Goal: Task Accomplishment & Management: Complete application form

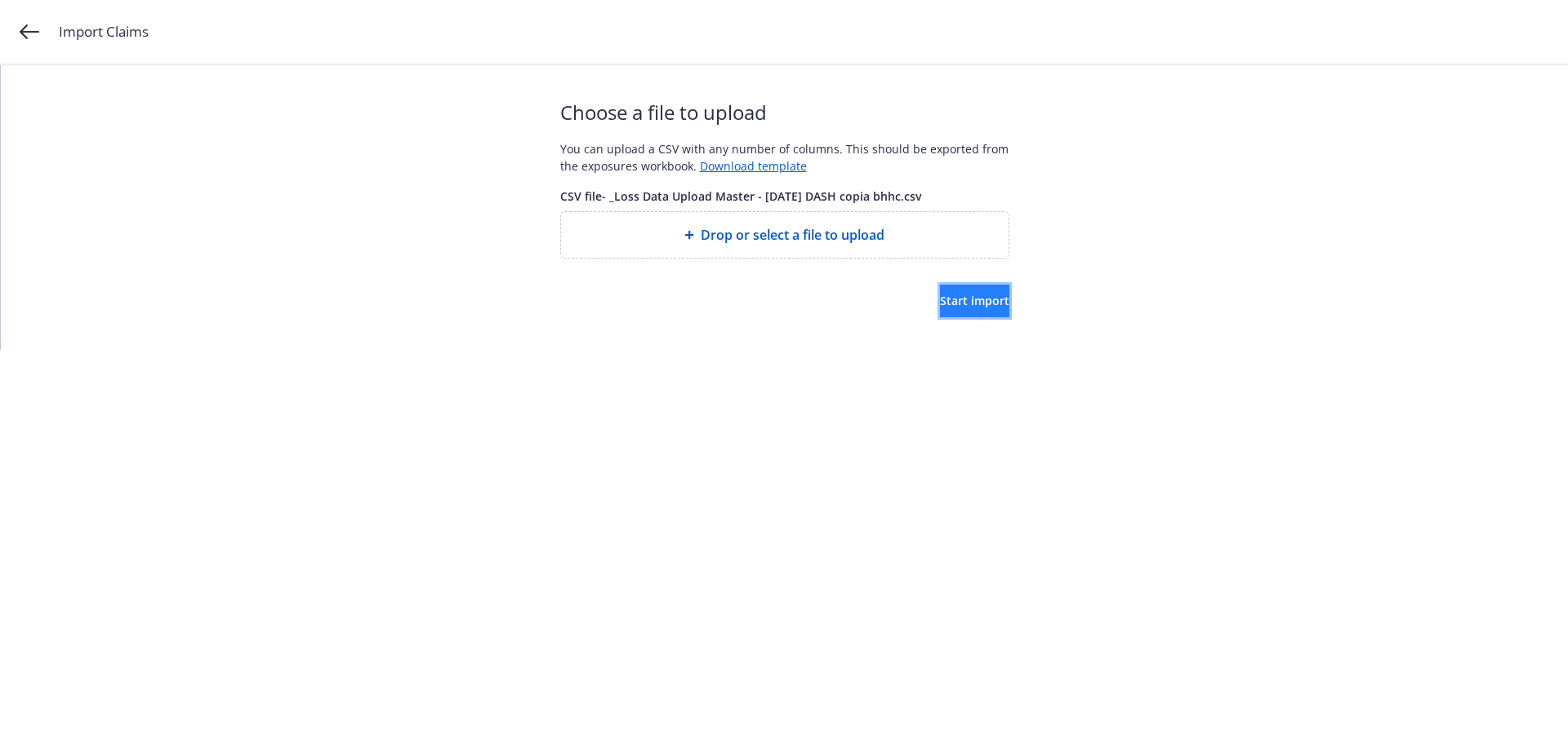
click at [967, 294] on span "Start import" at bounding box center [975, 301] width 70 height 15
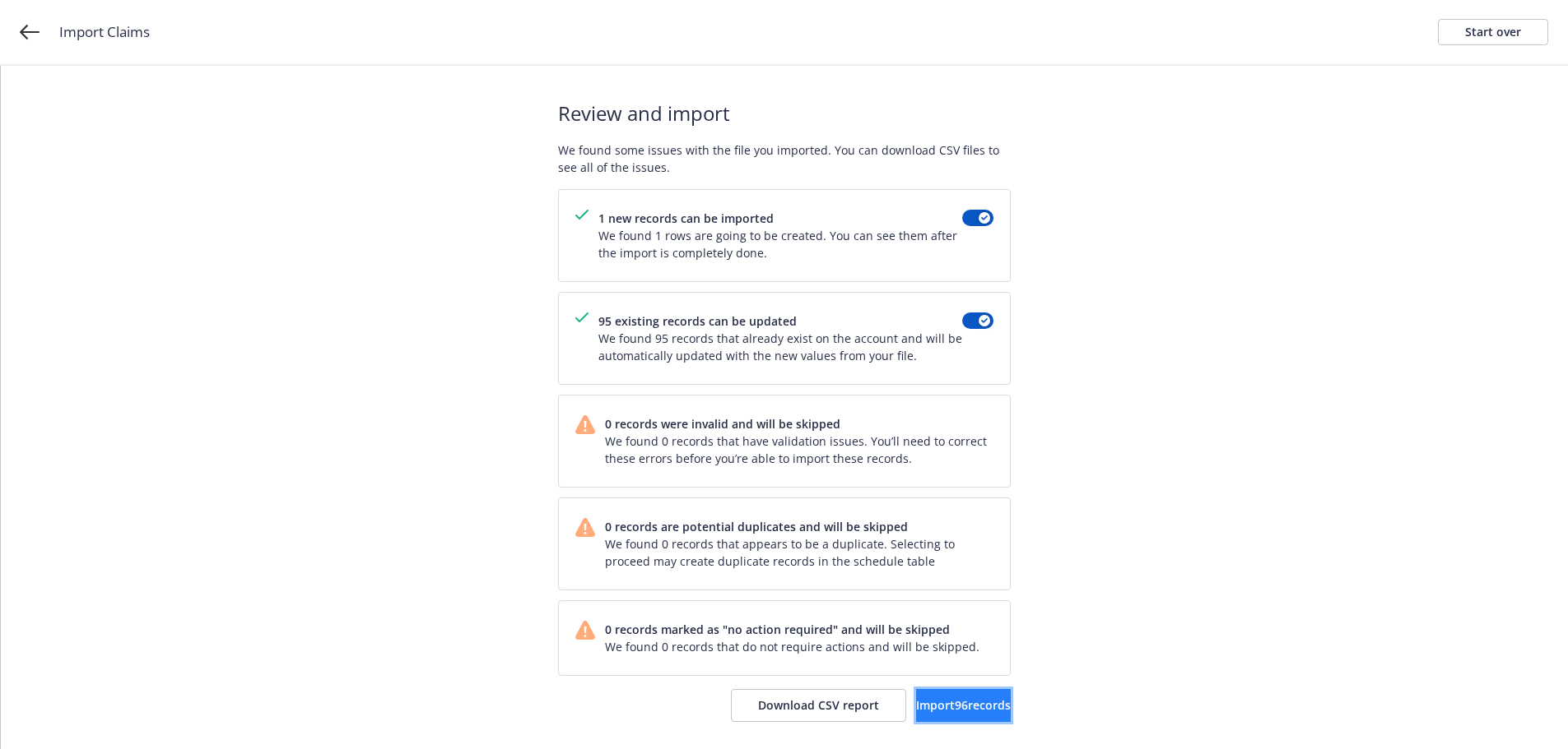
click at [942, 708] on span "Import 96 records" at bounding box center [963, 706] width 94 height 15
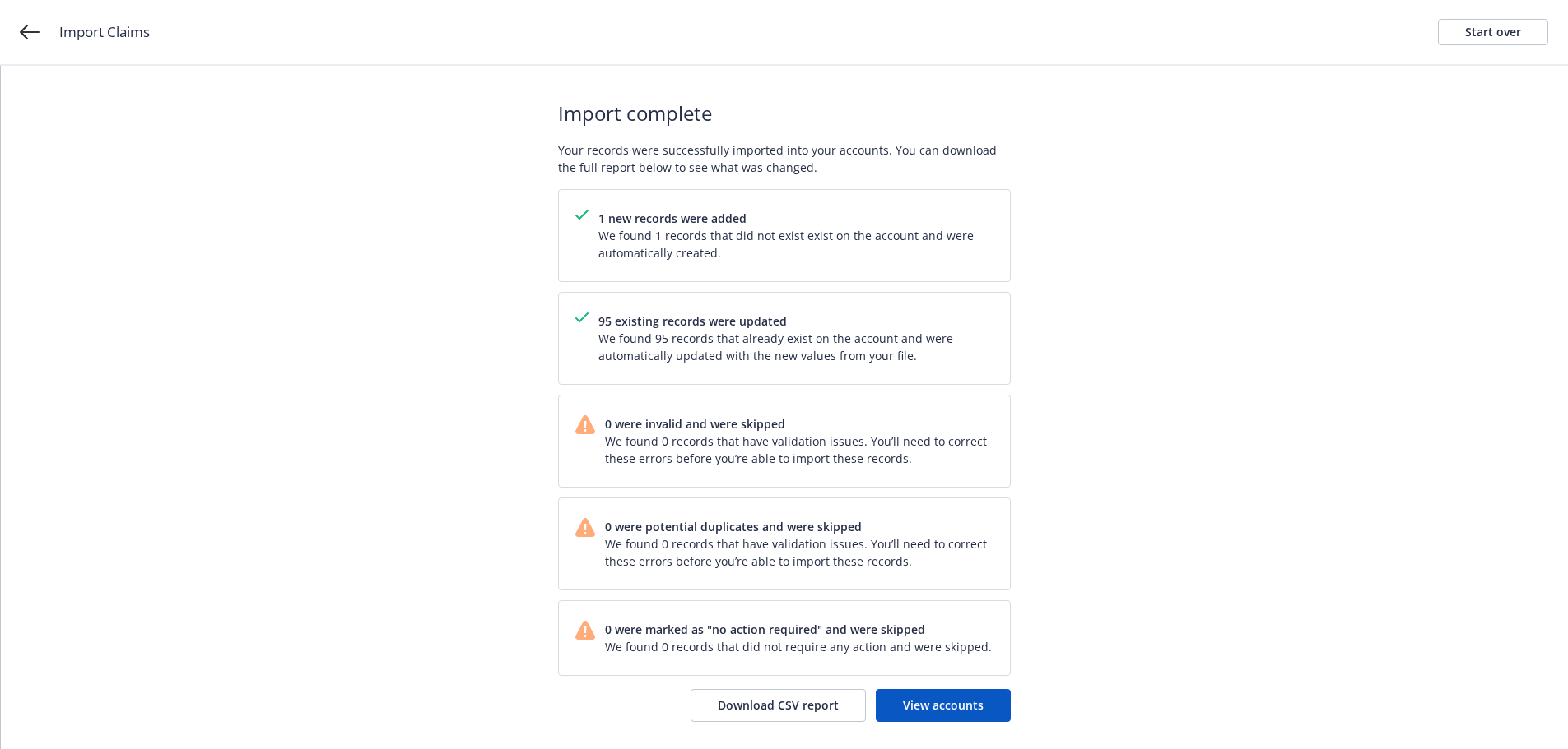
click at [1222, 371] on div "Import complete Your records were successfully imported into your accounts. You…" at bounding box center [784, 410] width 1567 height 689
click at [956, 703] on span "View accounts" at bounding box center [943, 706] width 81 height 15
